Goal: Task Accomplishment & Management: Use online tool/utility

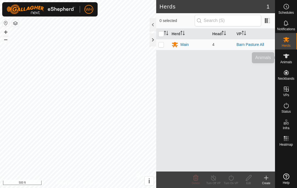
click at [283, 58] on icon at bounding box center [286, 56] width 7 height 7
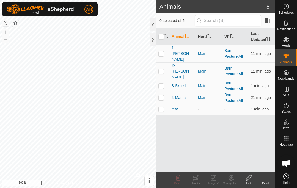
click at [160, 51] on p-checkbox at bounding box center [160, 53] width 5 height 4
click at [197, 177] on icon at bounding box center [195, 177] width 7 height 7
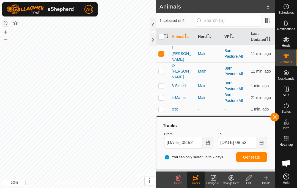
click at [164, 52] on td at bounding box center [162, 54] width 13 height 18
checkbox input "false"
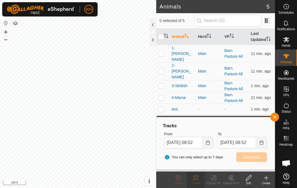
click at [163, 69] on p-checkbox at bounding box center [160, 71] width 5 height 4
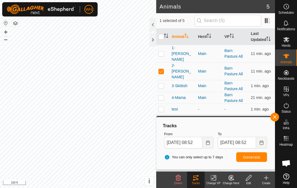
click at [160, 69] on p-checkbox at bounding box center [160, 71] width 5 height 4
checkbox input "false"
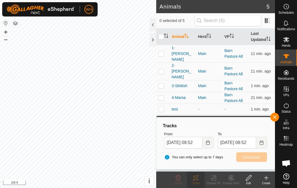
click at [162, 84] on p-checkbox at bounding box center [160, 86] width 5 height 4
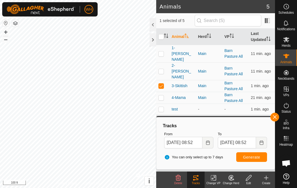
click at [163, 84] on p-checkbox at bounding box center [160, 86] width 5 height 4
checkbox input "false"
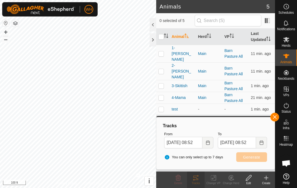
click at [163, 95] on p-checkbox at bounding box center [160, 97] width 5 height 4
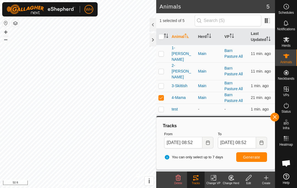
click at [161, 95] on p-checkbox at bounding box center [160, 97] width 5 height 4
checkbox input "false"
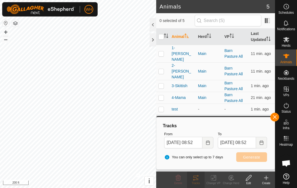
click at [274, 117] on span "button" at bounding box center [274, 117] width 4 height 4
